Goal: Information Seeking & Learning: Find specific fact

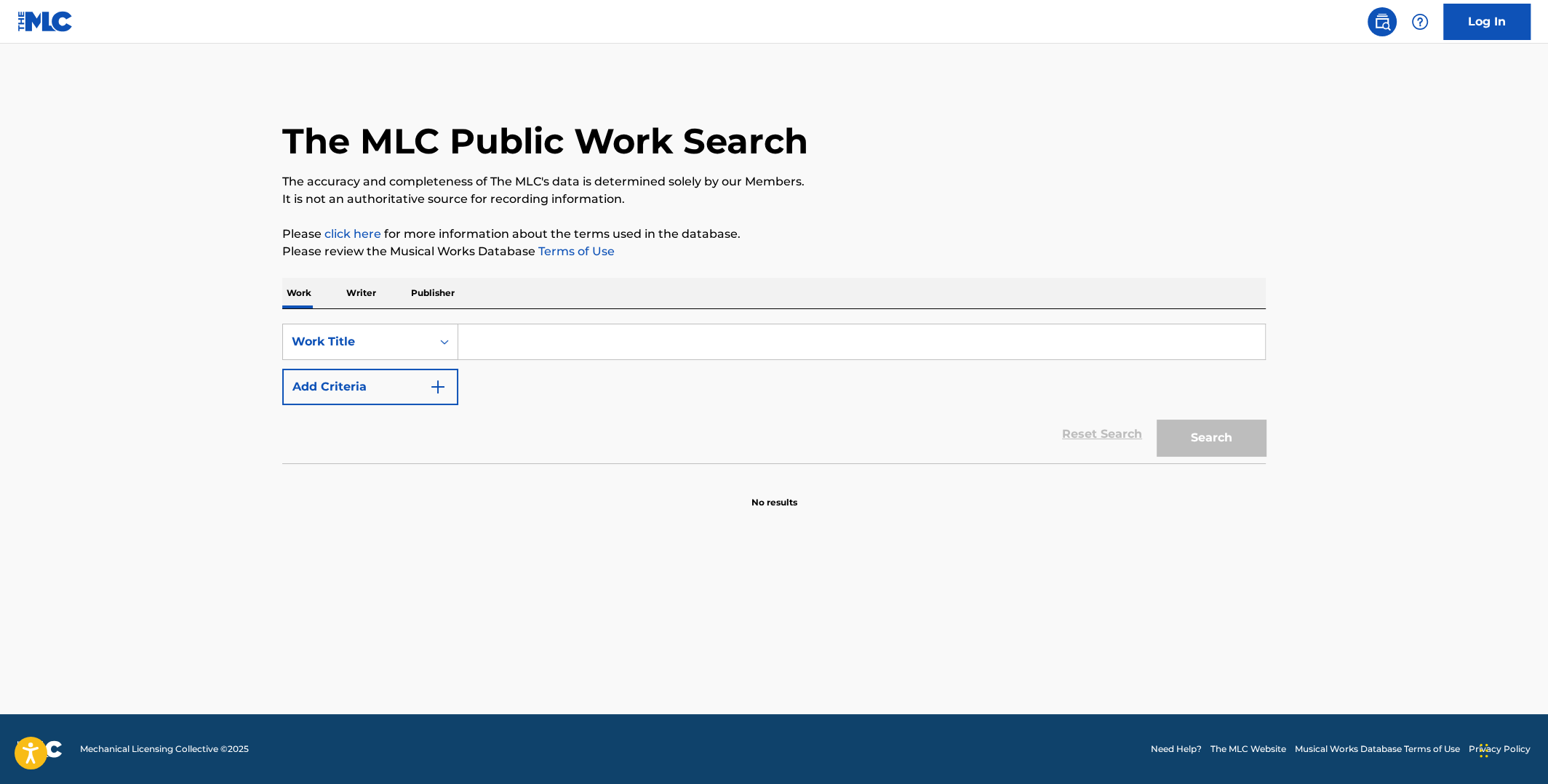
click at [707, 340] on input "Search Form" at bounding box center [861, 341] width 806 height 35
type input "lucky charms"
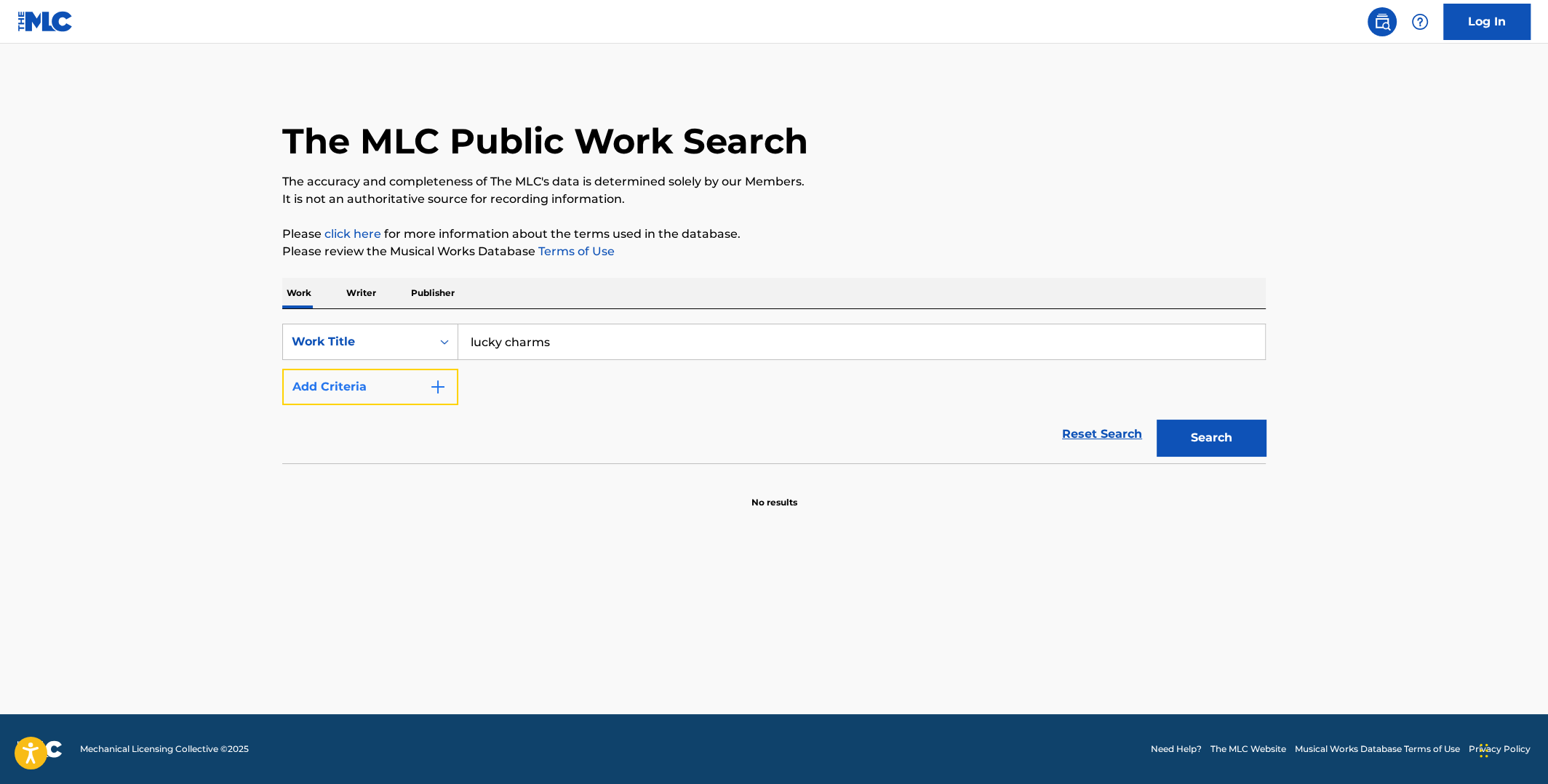
click at [435, 382] on img "Search Form" at bounding box center [438, 386] width 17 height 17
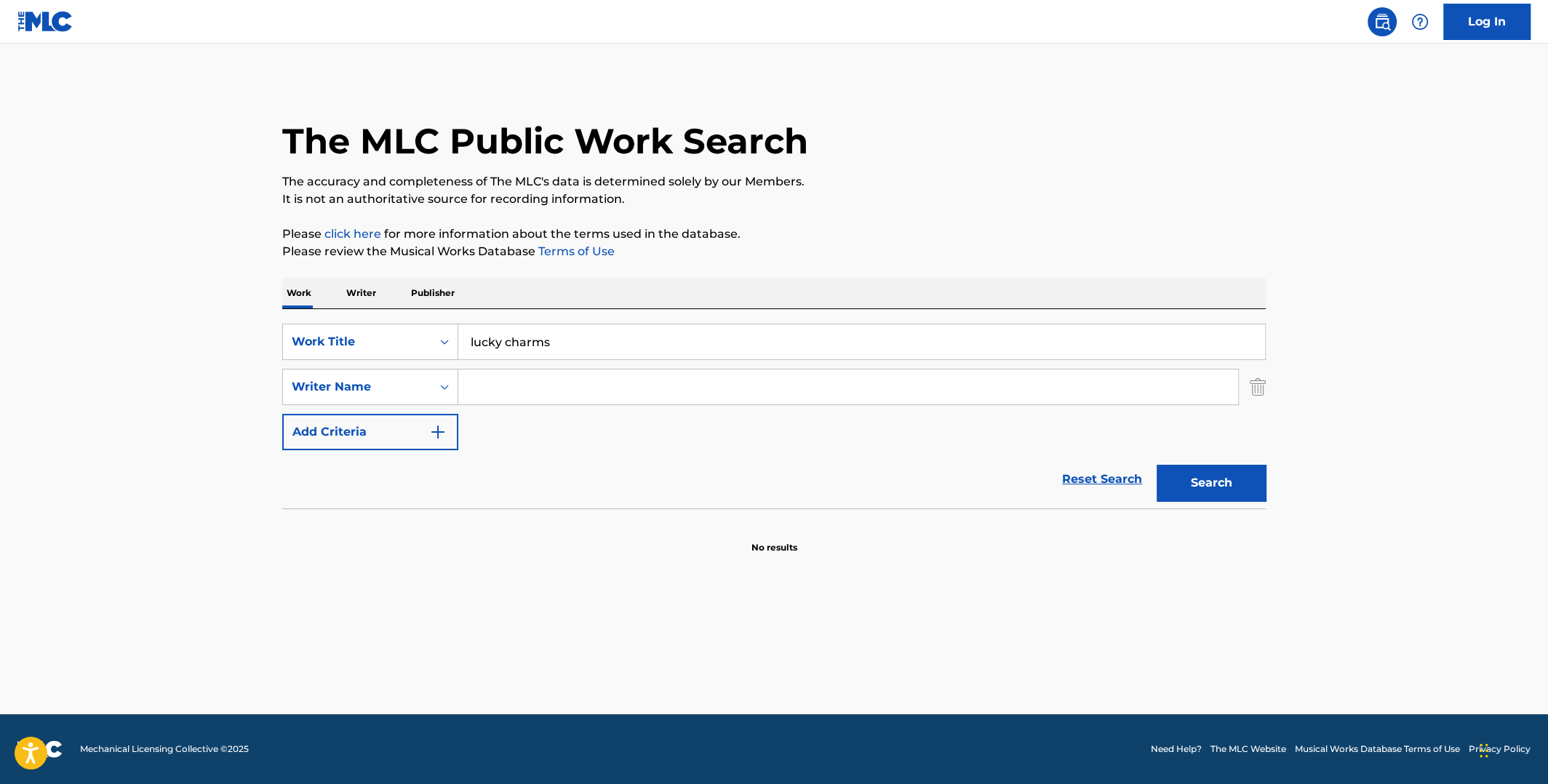
click at [471, 383] on input "Search Form" at bounding box center [848, 386] width 780 height 35
type input "vai"
click at [1156, 465] on button "Search" at bounding box center [1211, 483] width 109 height 37
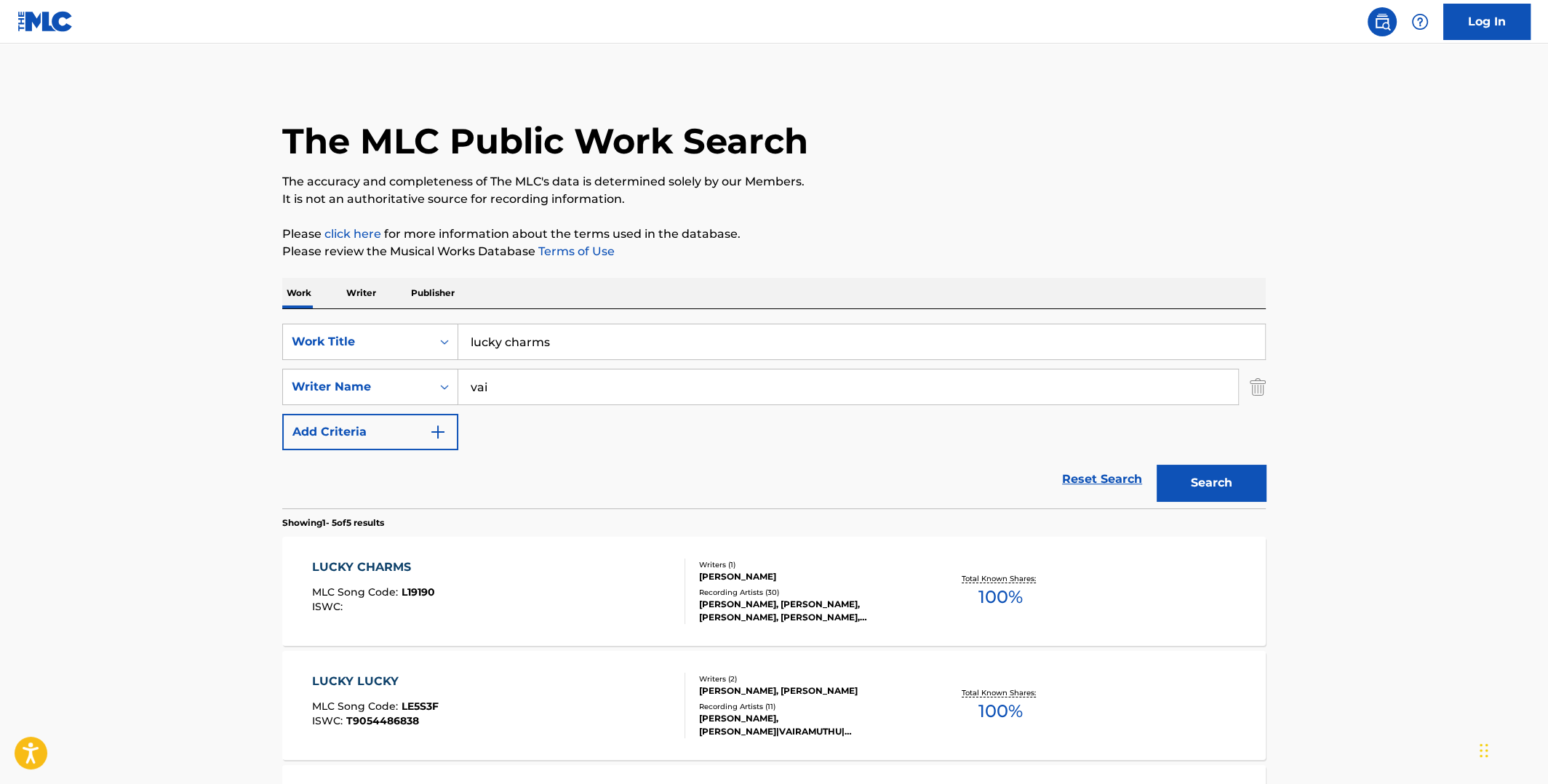
click at [1002, 587] on span "100 %" at bounding box center [1000, 596] width 44 height 26
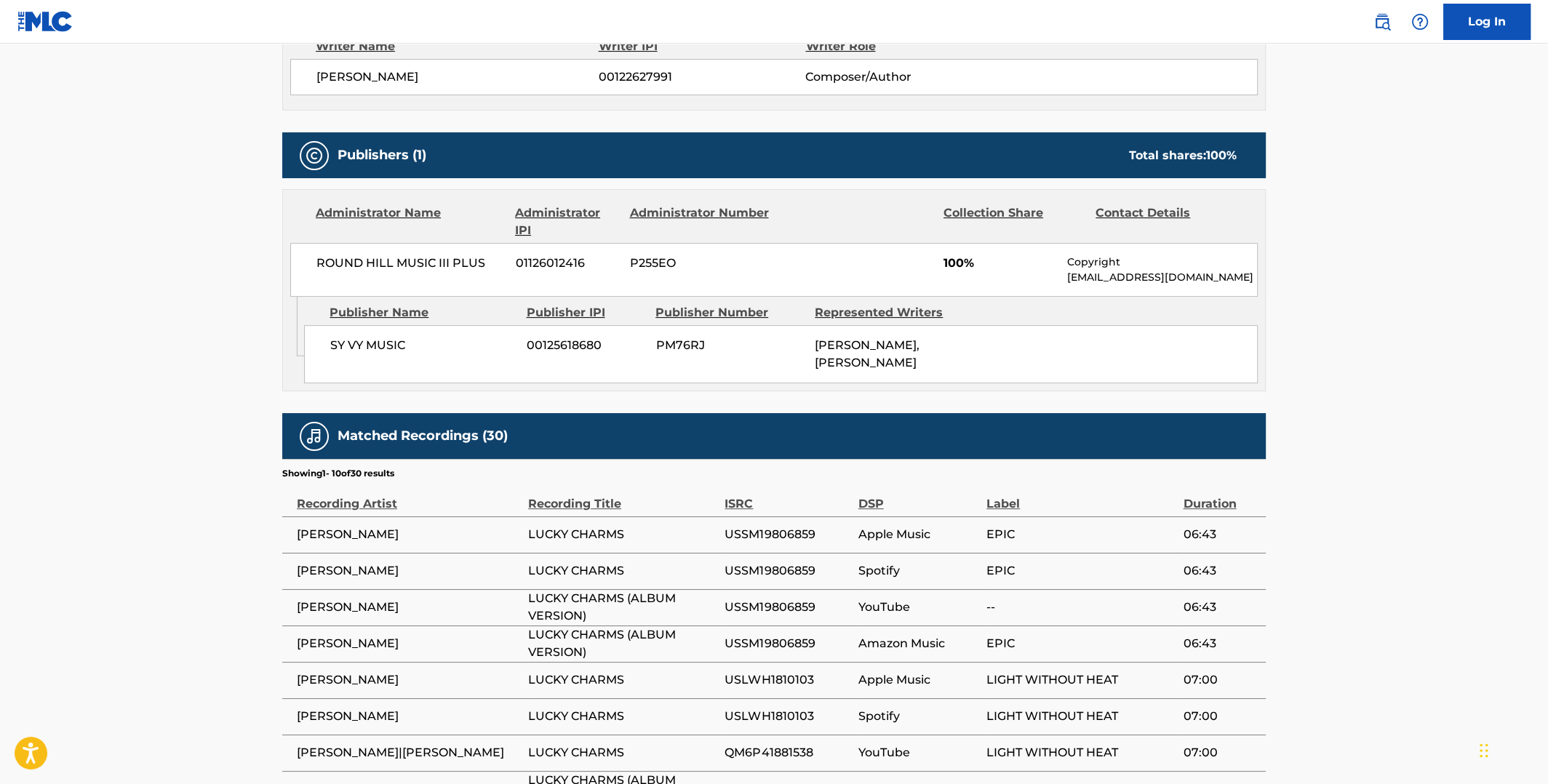
scroll to position [581, 0]
